Goal: Find contact information: Find contact information

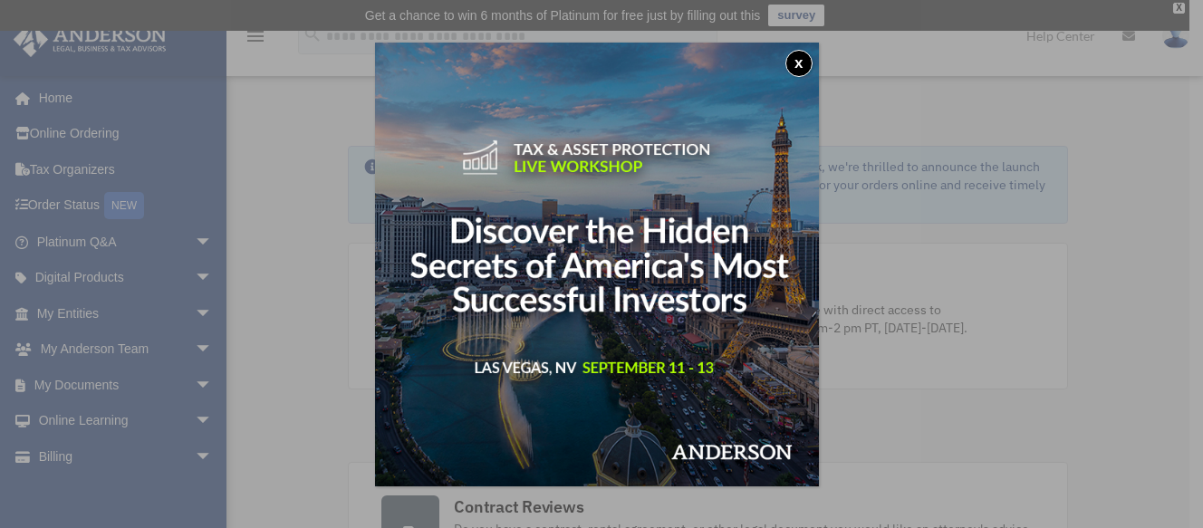
click at [105, 243] on div "x" at bounding box center [601, 264] width 1203 height 528
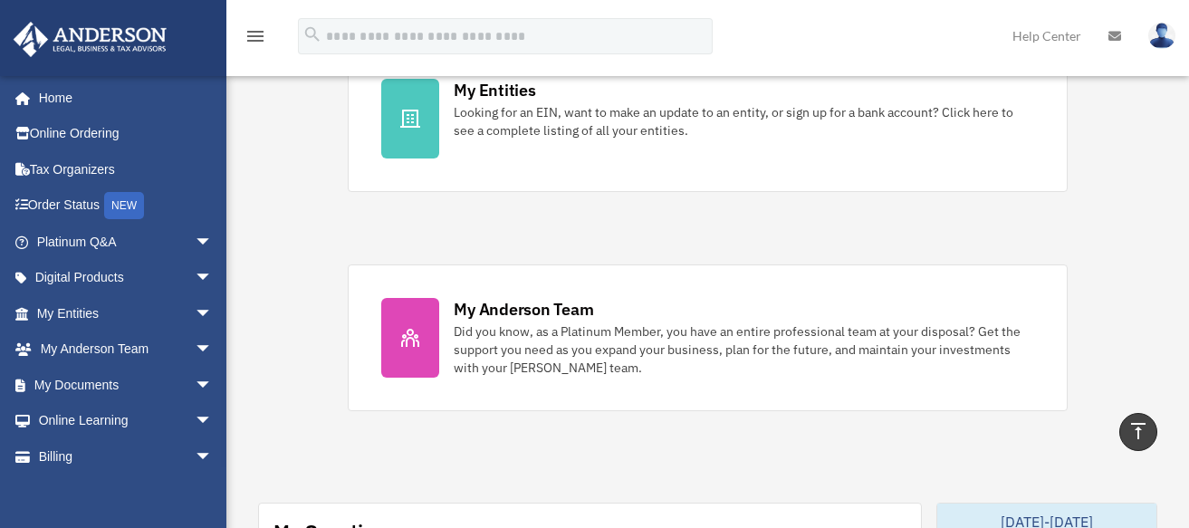
scroll to position [691, 0]
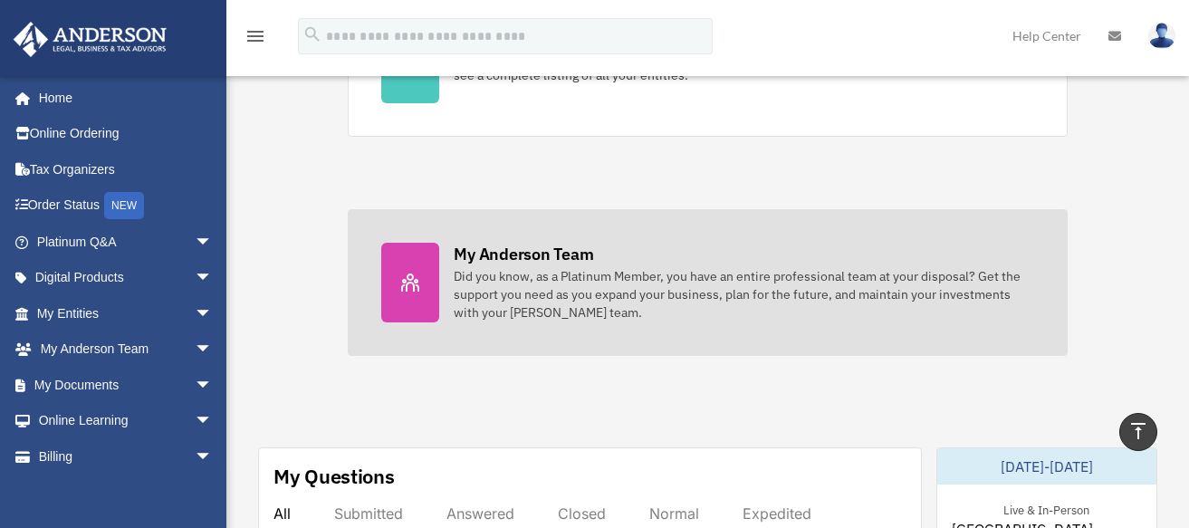
click at [676, 325] on link "My Anderson Team Did you know, as a Platinum Member, you have an entire profess…" at bounding box center [707, 282] width 719 height 147
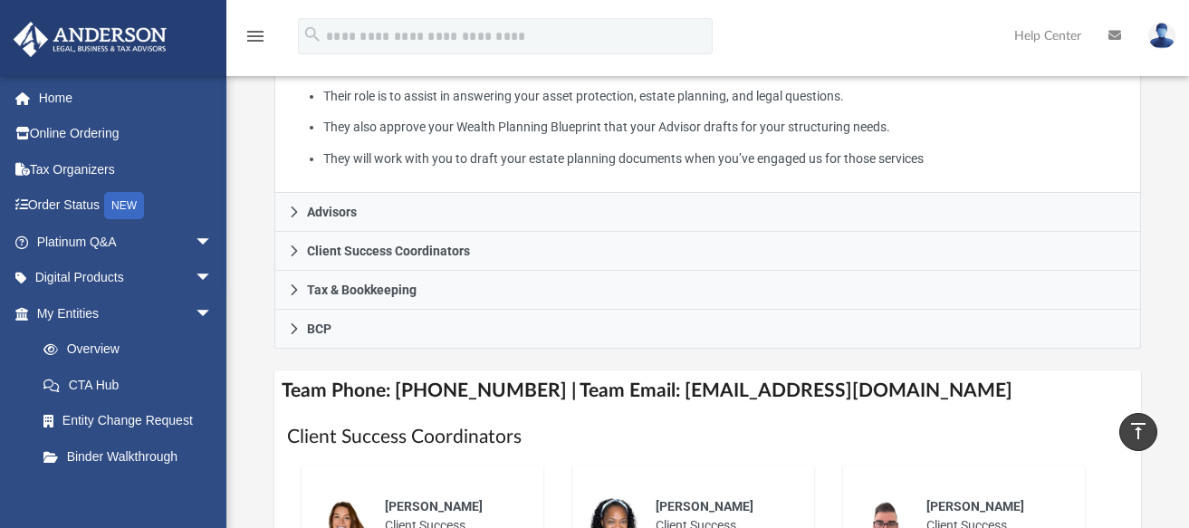
scroll to position [494, 0]
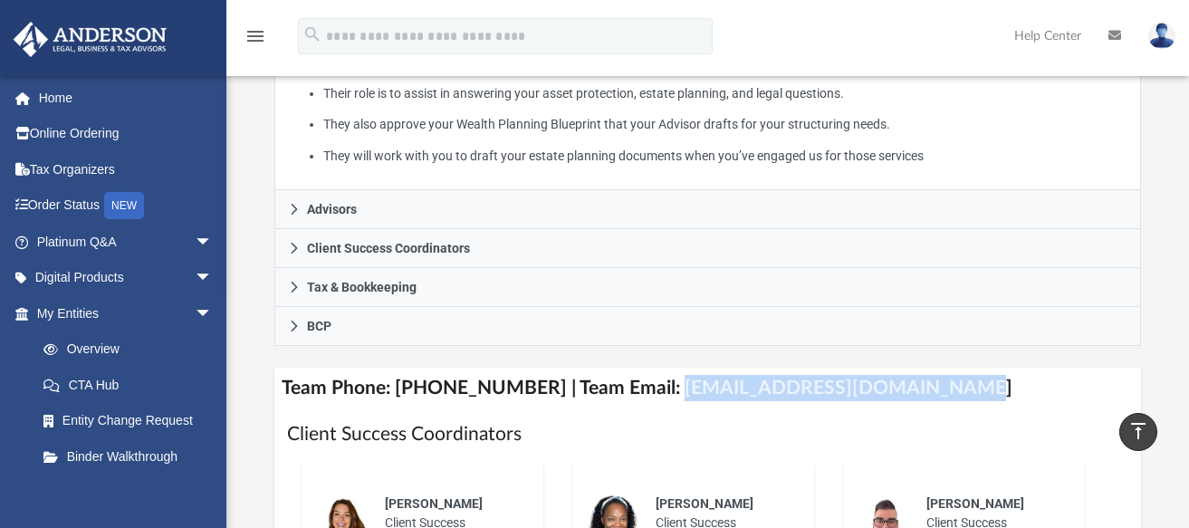
drag, startPoint x: 649, startPoint y: 368, endPoint x: 907, endPoint y: 381, distance: 257.6
click at [907, 381] on h4 "Team Phone: [PHONE_NUMBER] | Team Email: [EMAIL_ADDRESS][DOMAIN_NAME]" at bounding box center [707, 388] width 867 height 41
copy h4 "[EMAIL_ADDRESS][DOMAIN_NAME]"
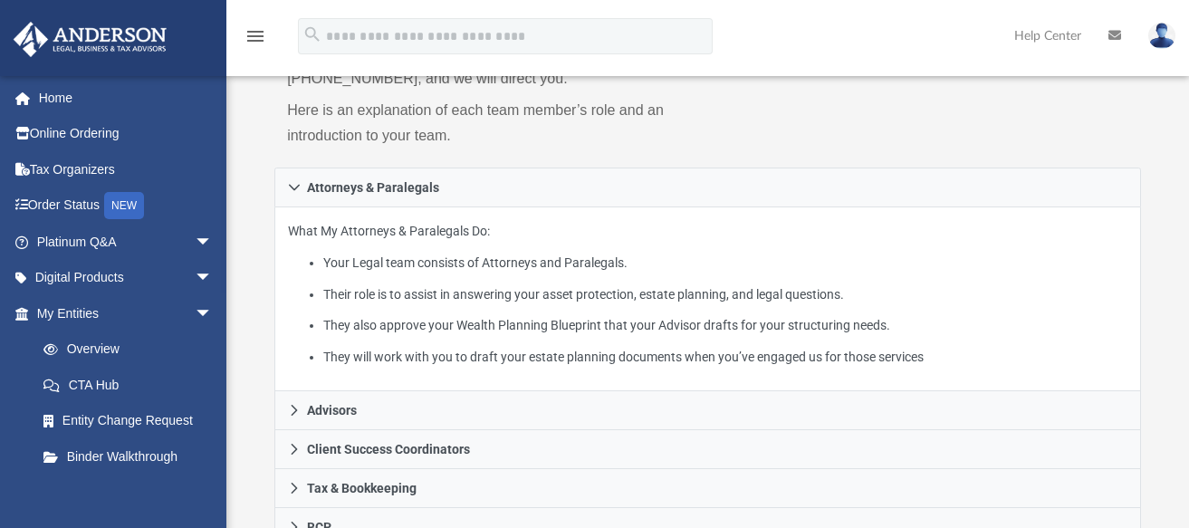
scroll to position [302, 0]
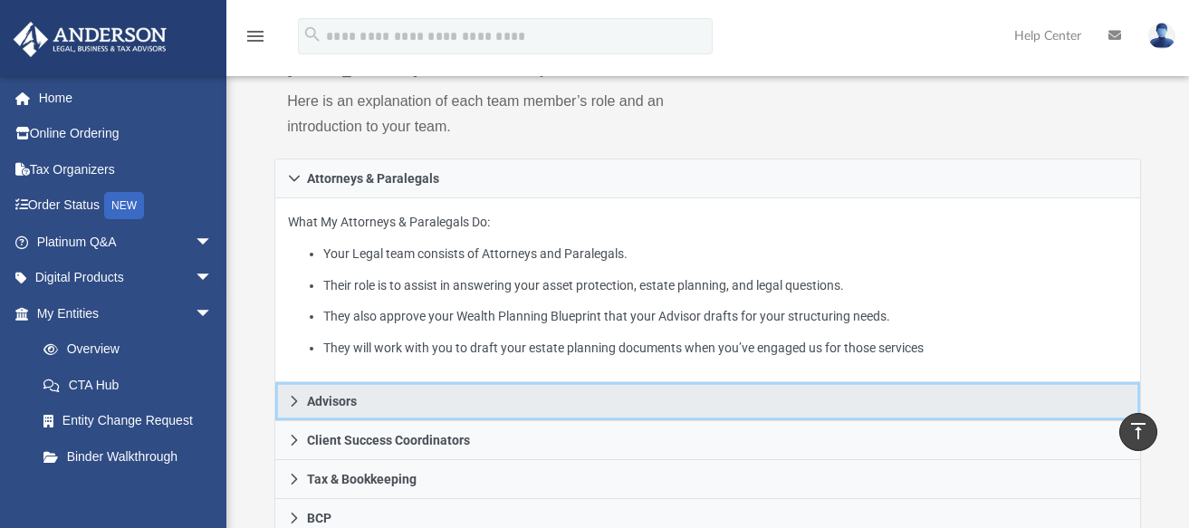
click at [752, 382] on link "Advisors" at bounding box center [707, 401] width 867 height 39
